Goal: Navigation & Orientation: Find specific page/section

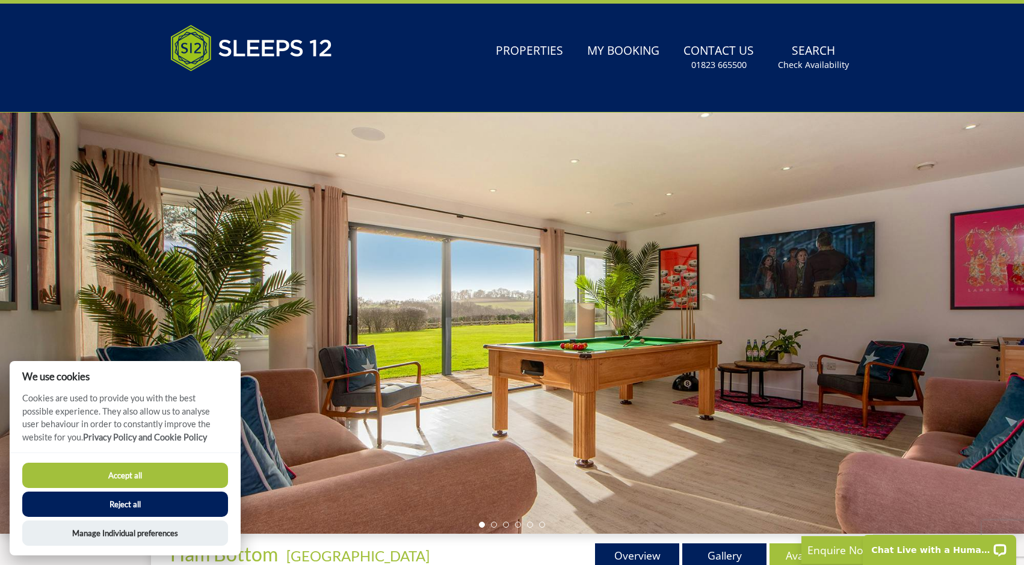
click at [115, 482] on button "Accept all" at bounding box center [125, 475] width 206 height 25
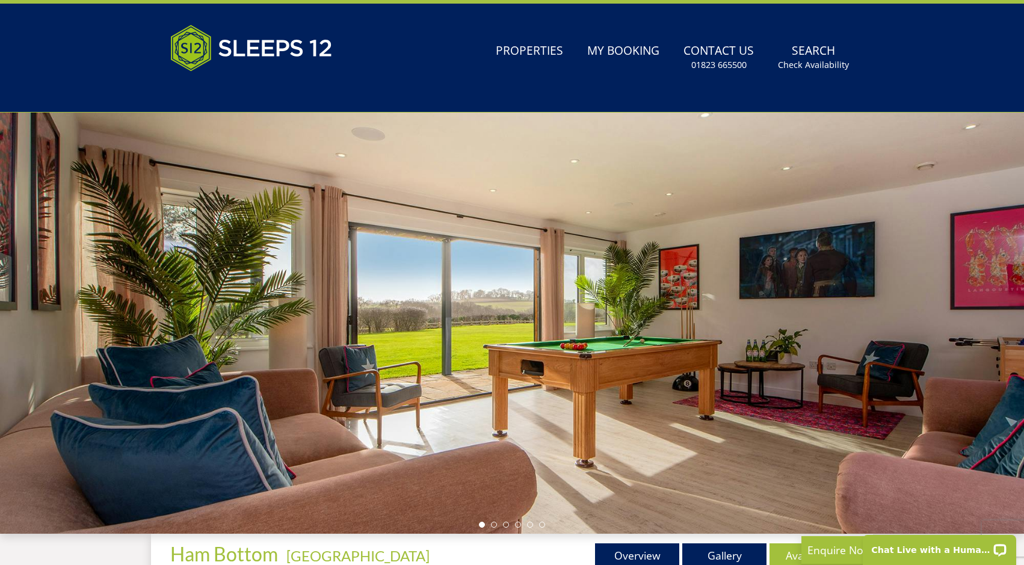
scroll to position [61, 0]
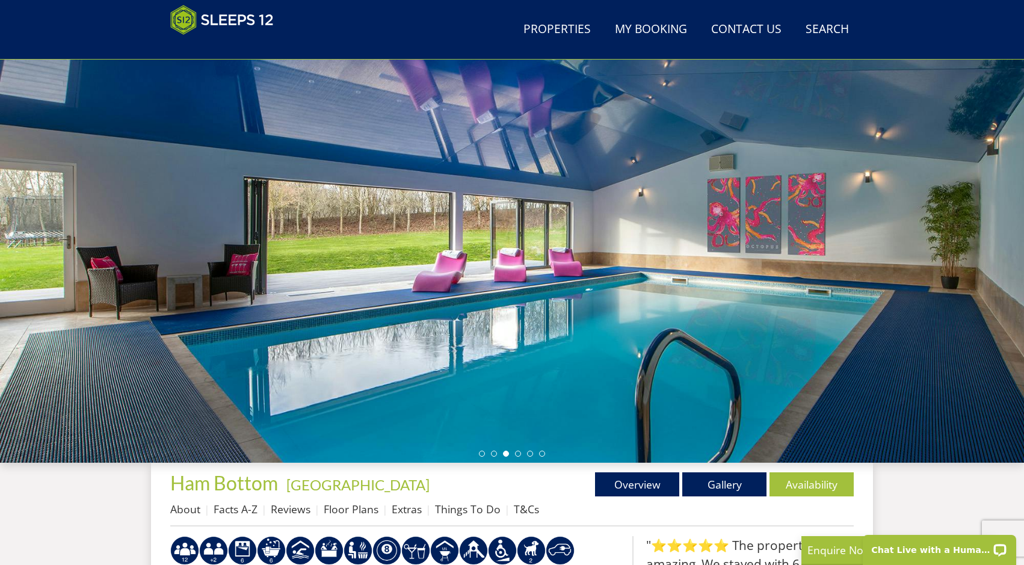
scroll to position [146, 0]
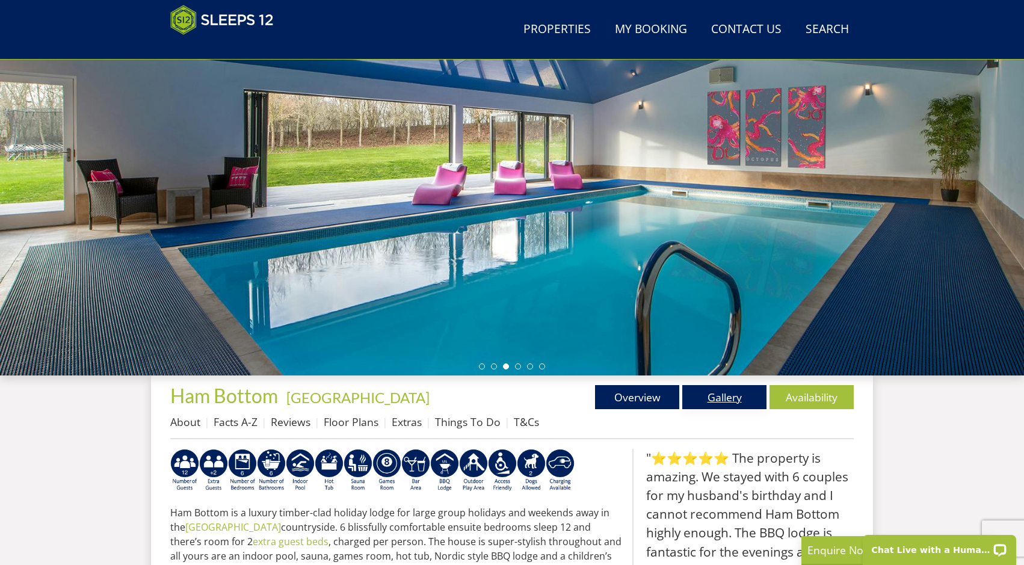
click at [725, 392] on link "Gallery" at bounding box center [724, 397] width 84 height 24
